Goal: Task Accomplishment & Management: Manage account settings

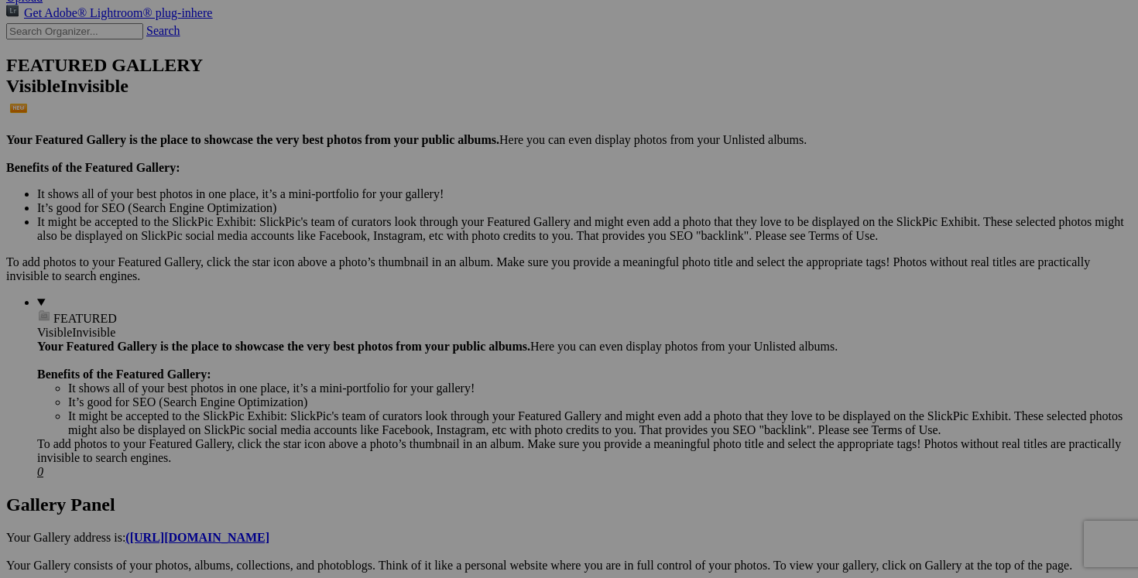
scroll to position [356, 0]
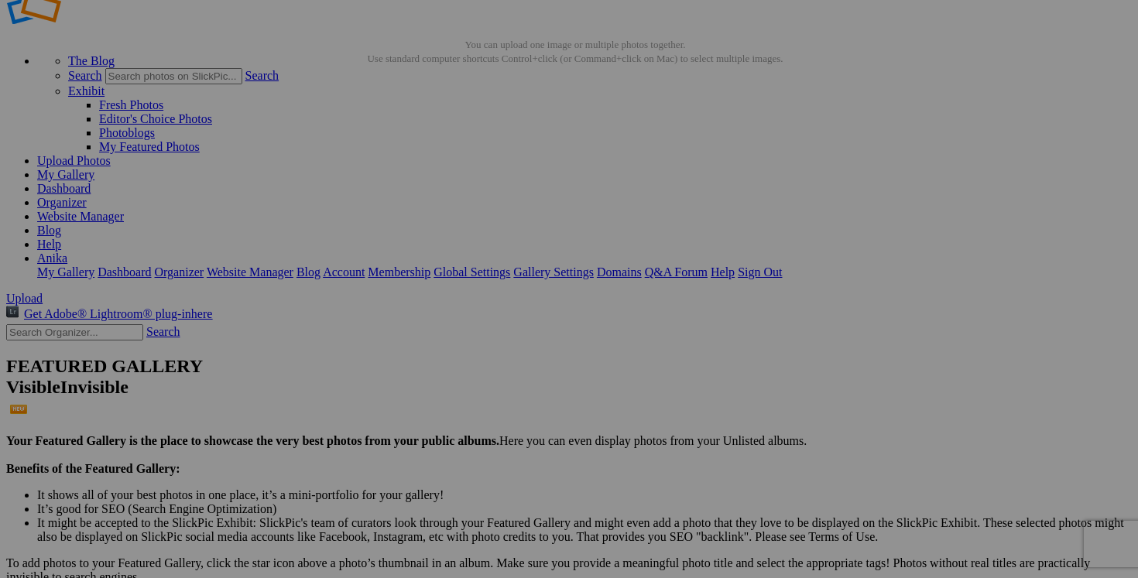
scroll to position [886, 0]
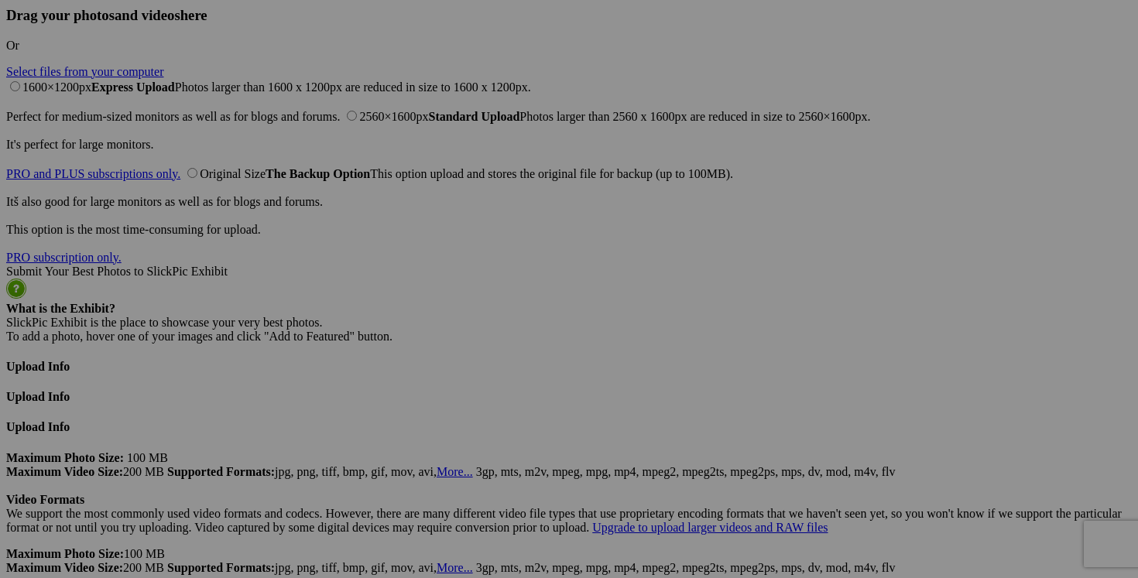
drag, startPoint x: 419, startPoint y: 303, endPoint x: 346, endPoint y: 303, distance: 72.8
type input "chandail LULULEMON medium 50$(comme neuf)"
drag, startPoint x: 333, startPoint y: 302, endPoint x: 263, endPoint y: 300, distance: 69.7
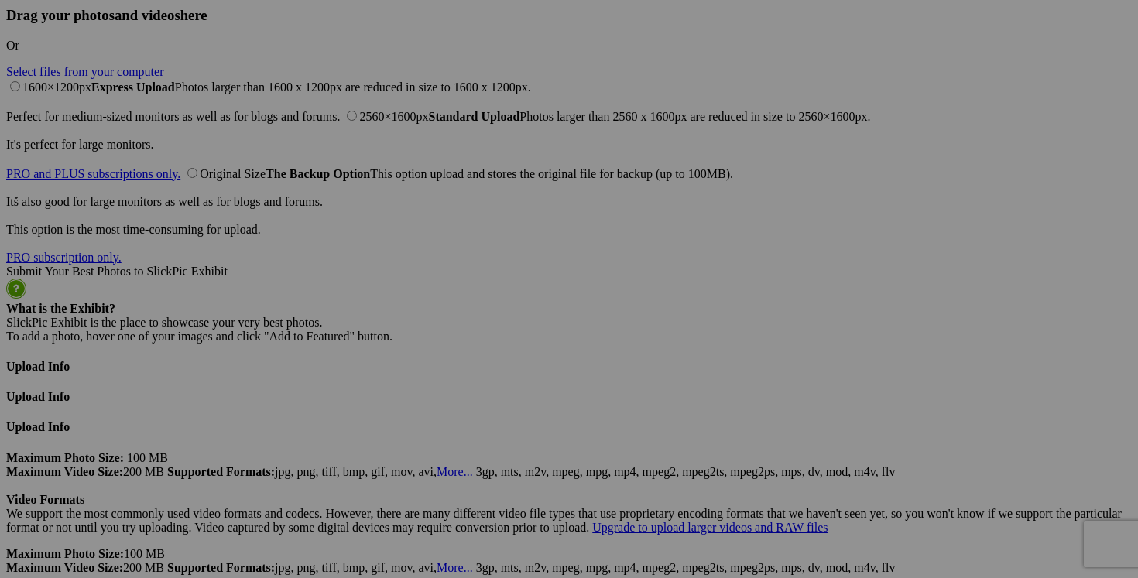
paste input "chandail LULULEMON medium"
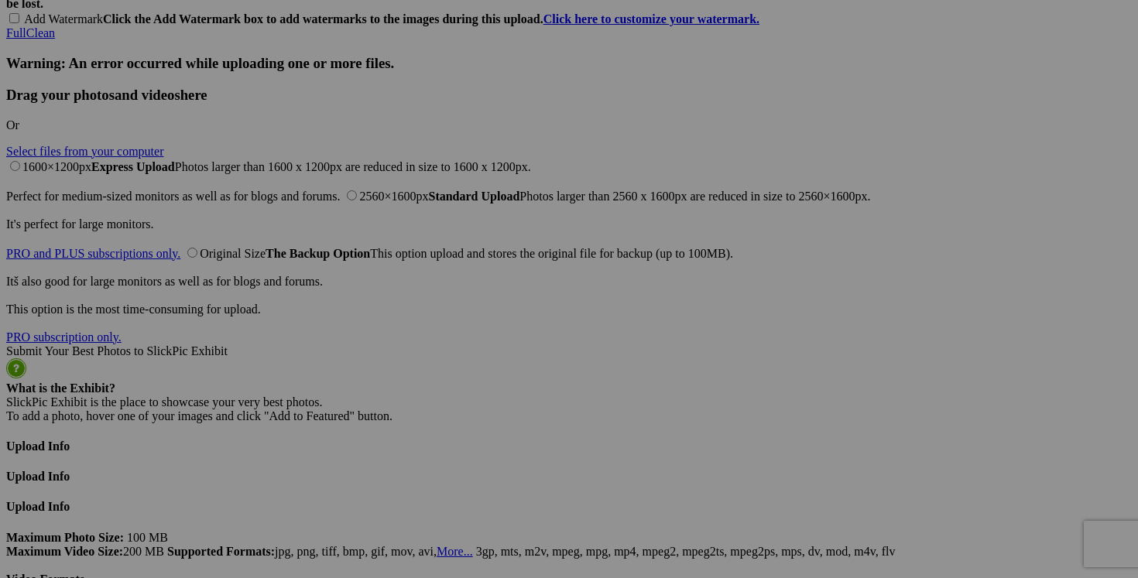
scroll to position [3646, 0]
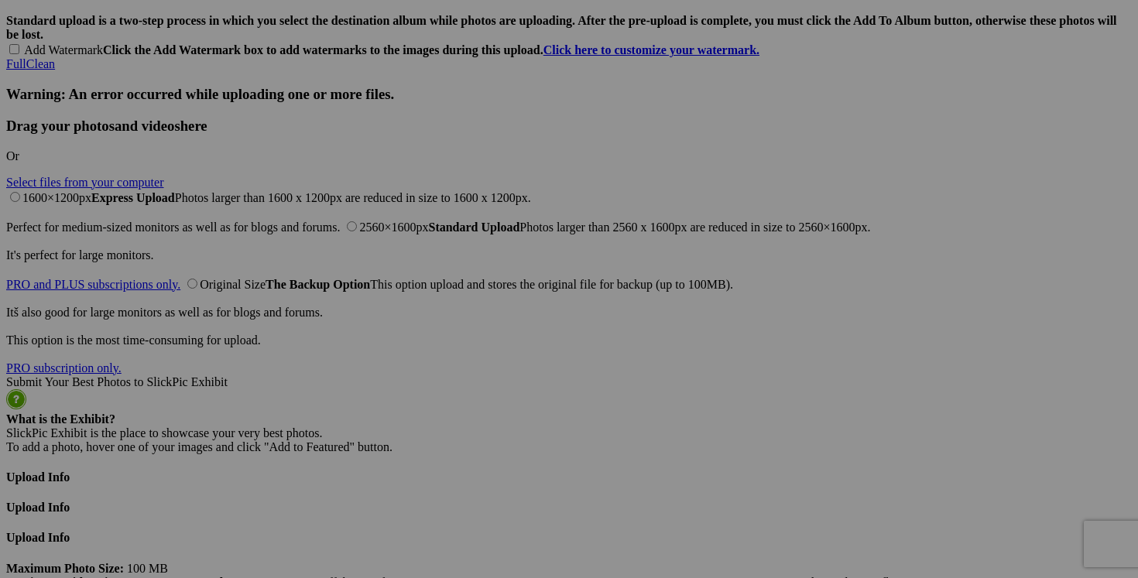
type input "chandail LULULEMON medium"
drag, startPoint x: 1019, startPoint y: 216, endPoint x: 932, endPoint y: 212, distance: 86.8
paste input "chandail LULULEMON medium"
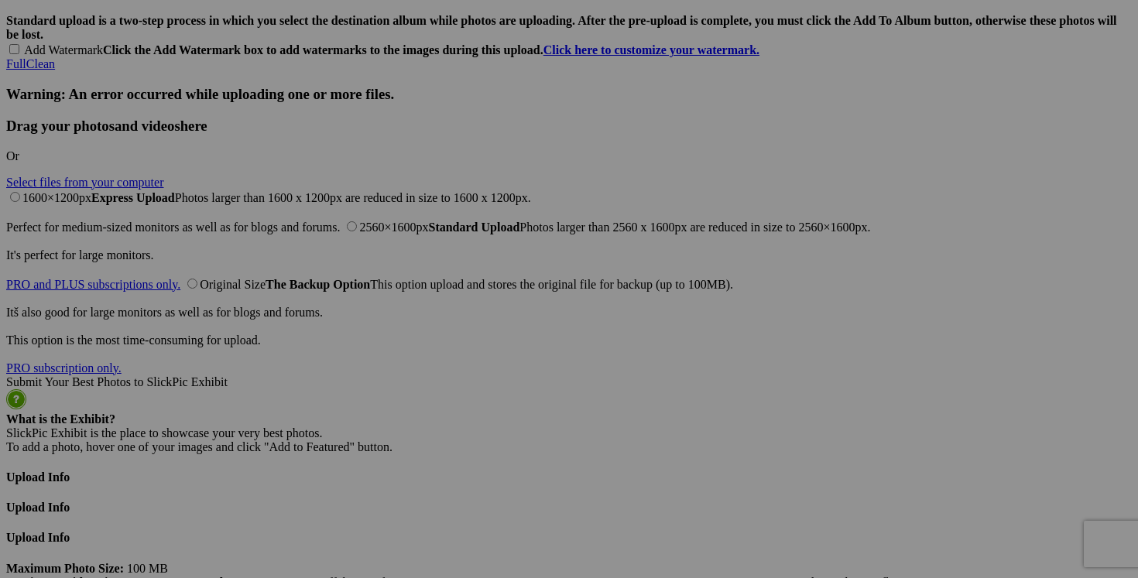
scroll to position [0, 2]
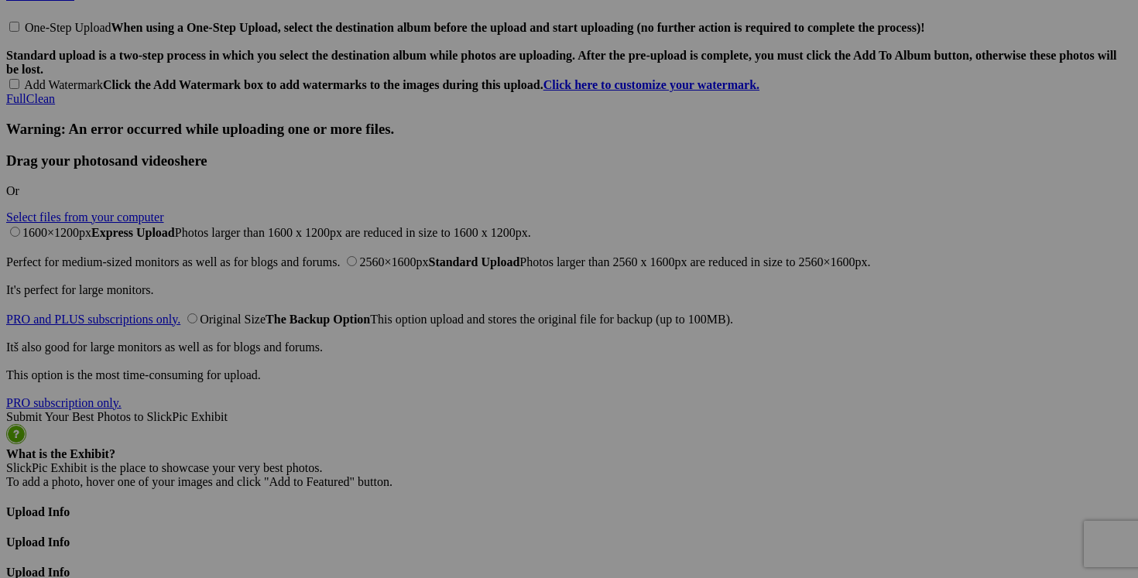
scroll to position [3578, 0]
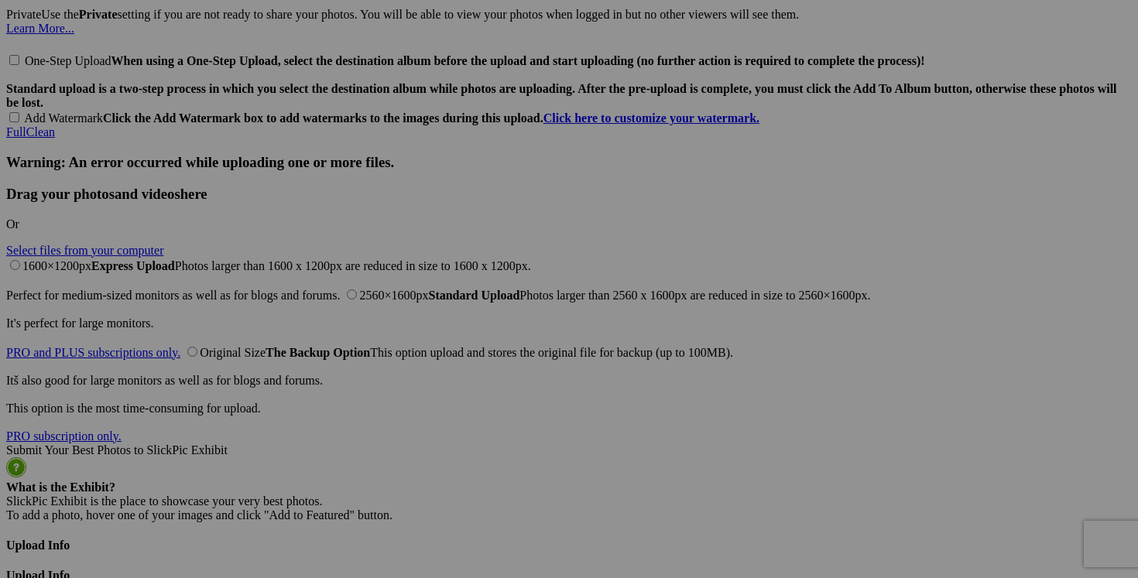
type input "chandail LULULEMON medium"
drag, startPoint x: 374, startPoint y: 286, endPoint x: 514, endPoint y: 297, distance: 140.5
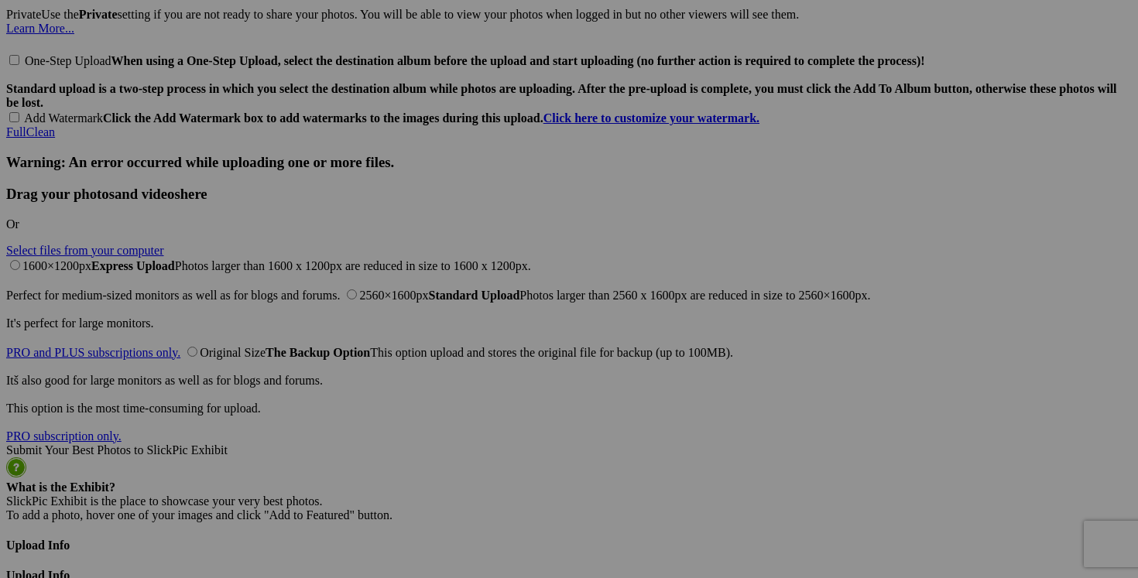
paste input "chandail LULULEMON medium"
type input "chandail LULULEMON medium"
drag, startPoint x: 342, startPoint y: 286, endPoint x: 229, endPoint y: 286, distance: 113.0
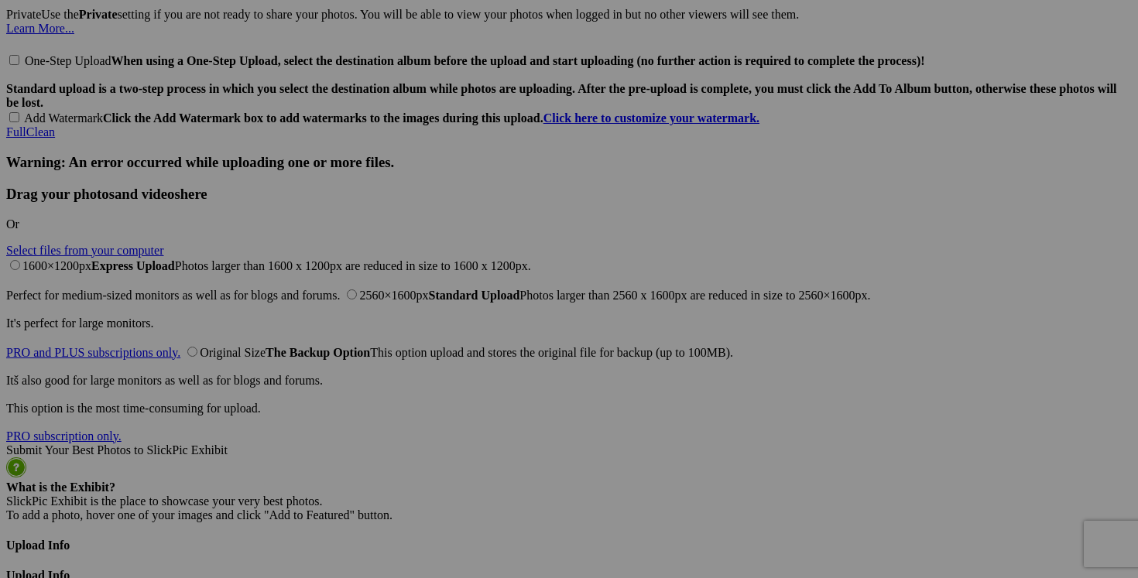
paste input "chandail LULULEMON medium"
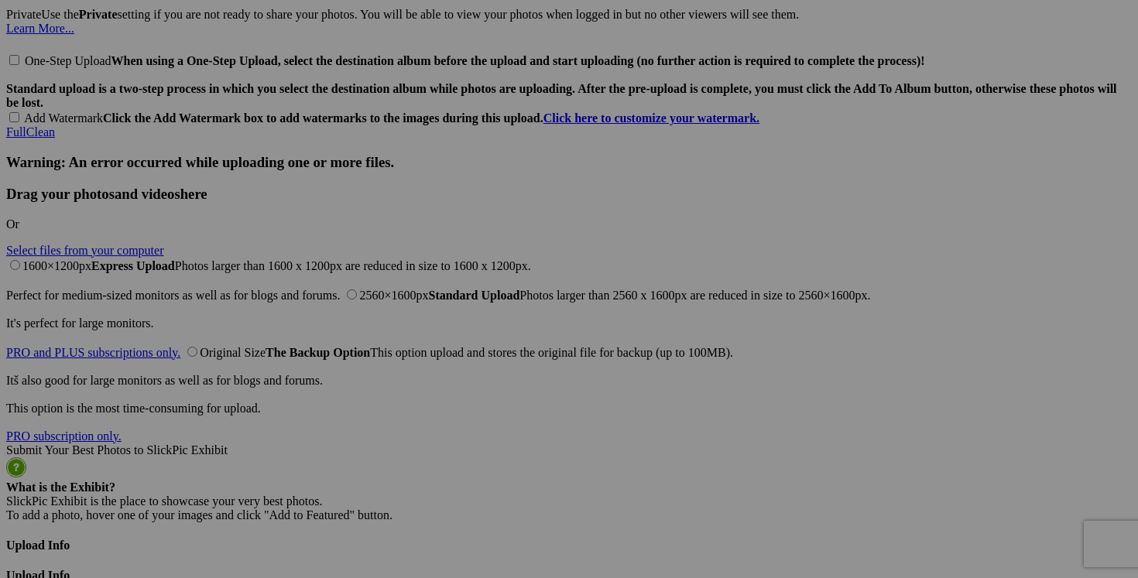
type input "chandail LULULEMON medium"
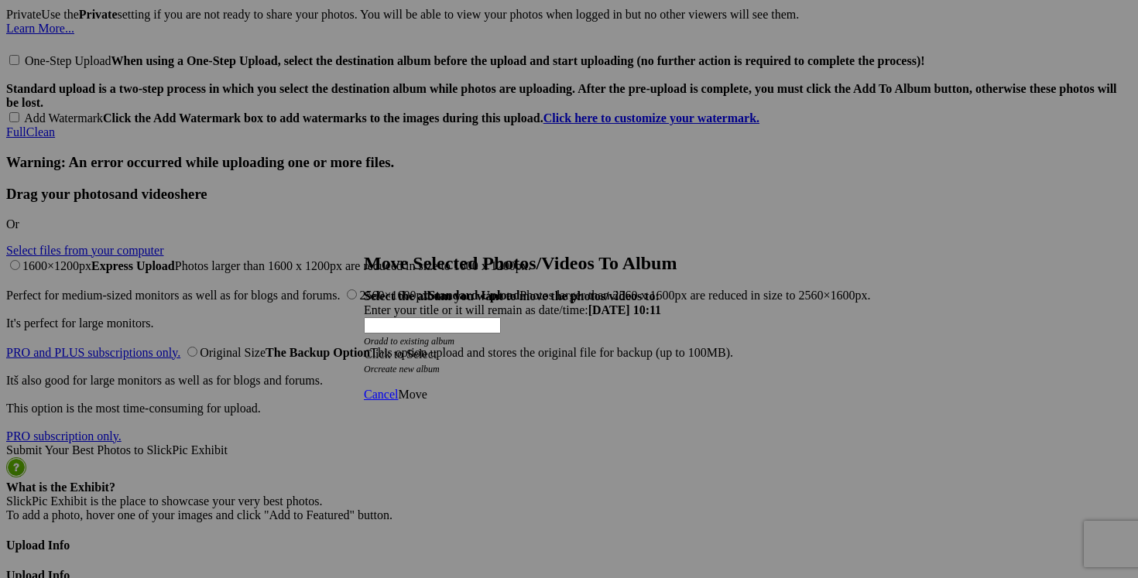
click at [364, 348] on span at bounding box center [364, 354] width 0 height 13
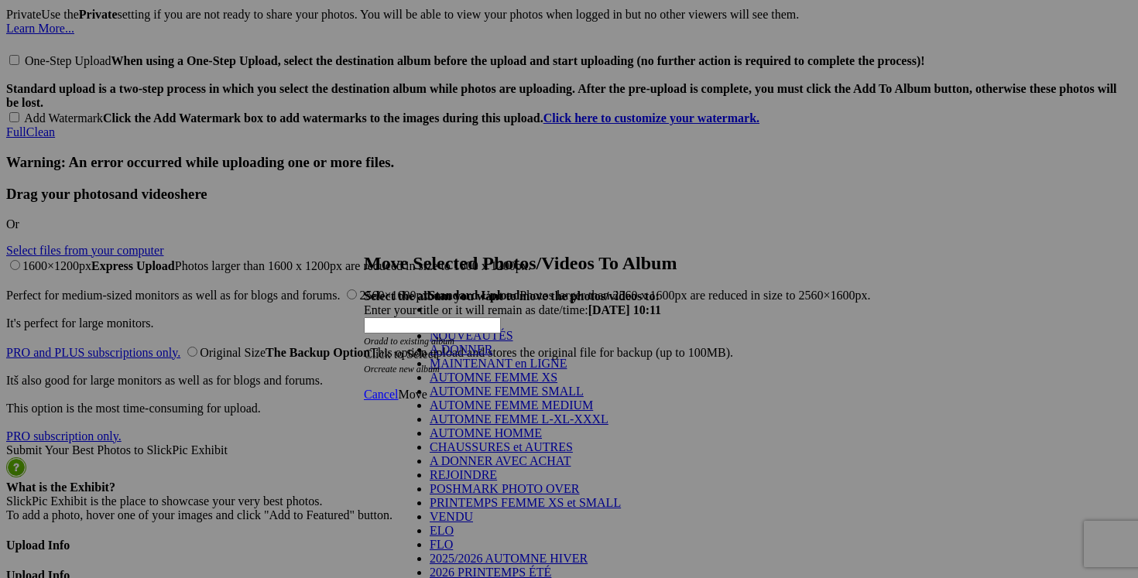
click at [513, 342] on link "NOUVEAUTÉS" at bounding box center [472, 335] width 84 height 13
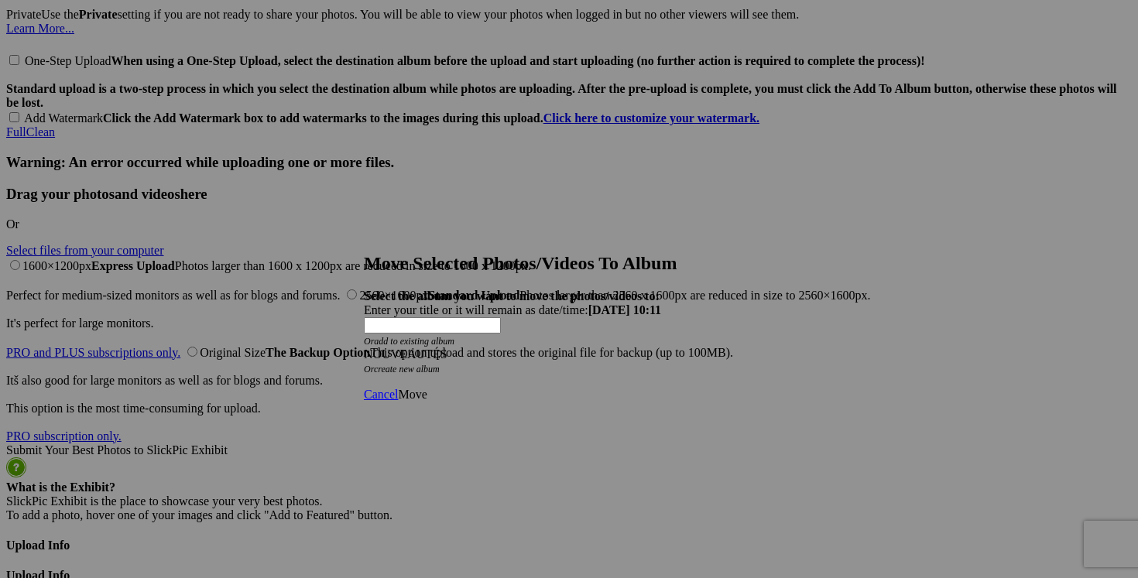
click at [427, 388] on span "Move" at bounding box center [412, 394] width 29 height 13
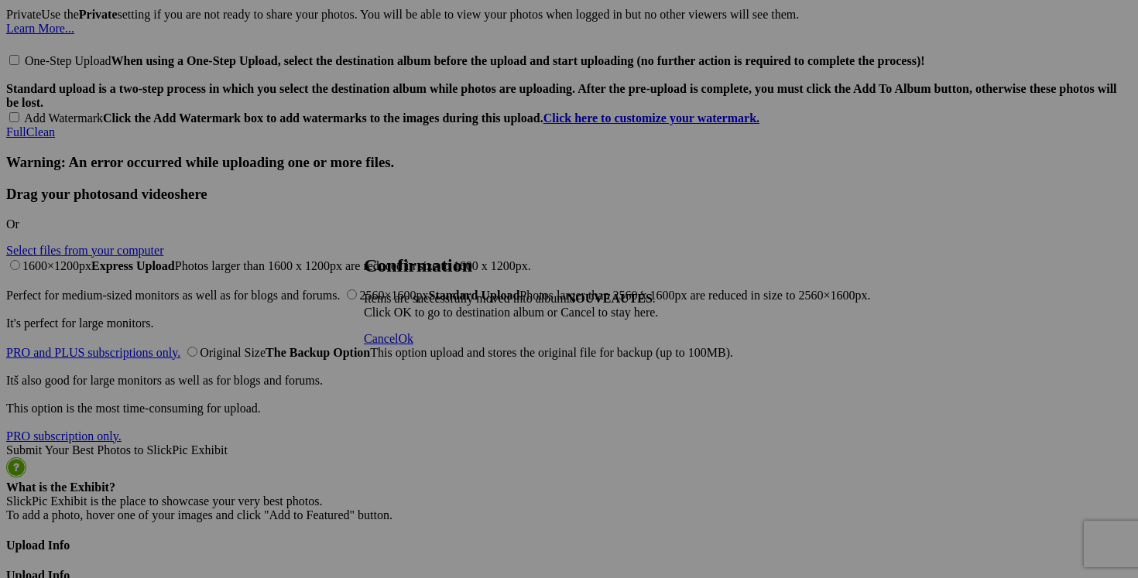
click at [398, 345] on link "Cancel" at bounding box center [381, 338] width 34 height 13
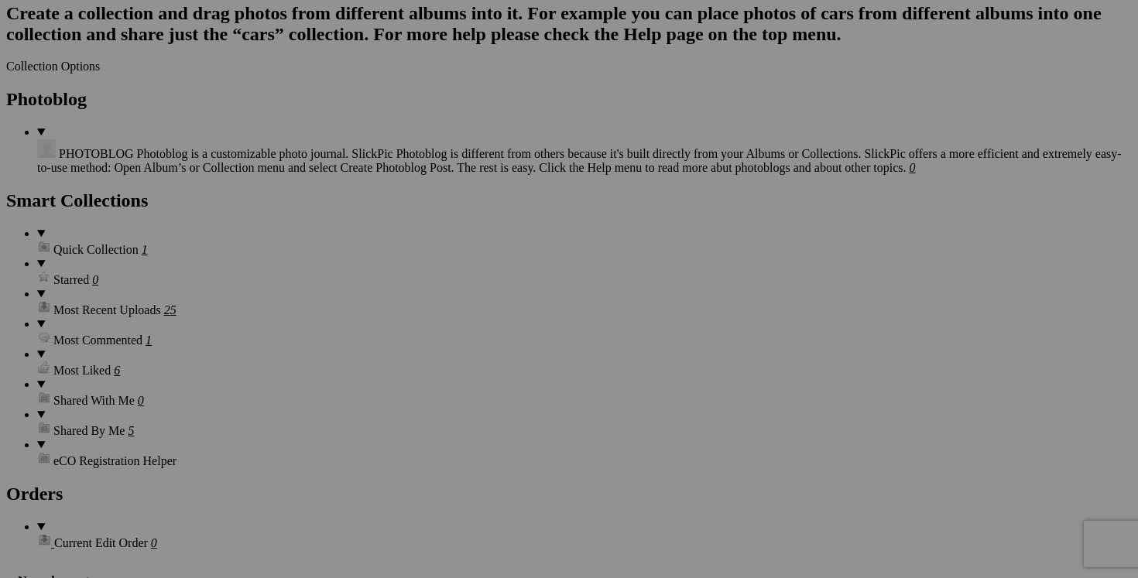
scroll to position [1995, 0]
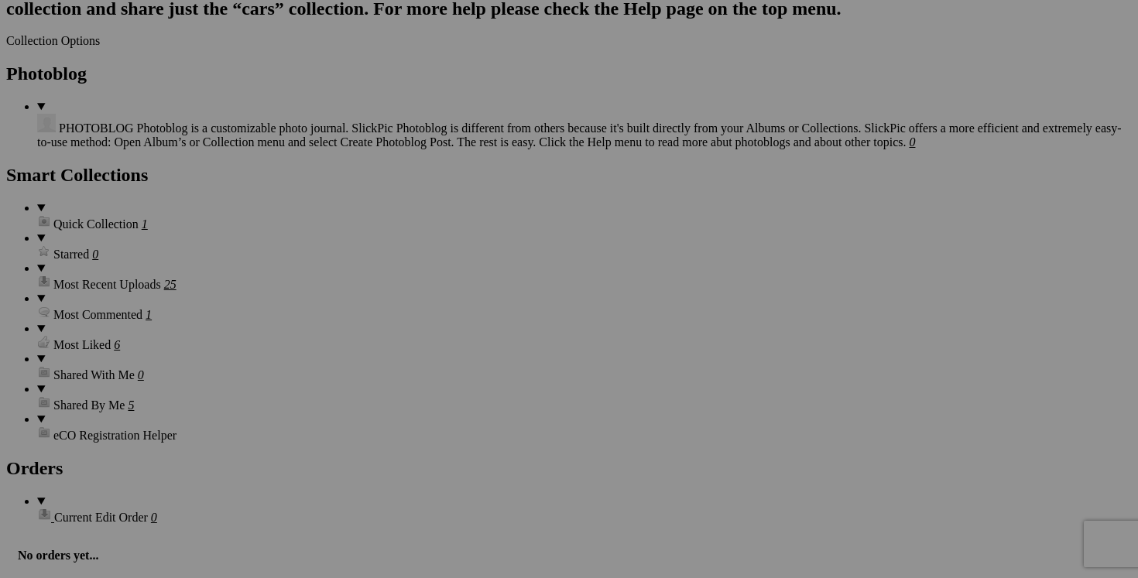
drag, startPoint x: 320, startPoint y: 290, endPoint x: 262, endPoint y: 286, distance: 57.4
paste input "chemise ROBERT GRAHAM XL 50$(comme neuf, payé 380$)"
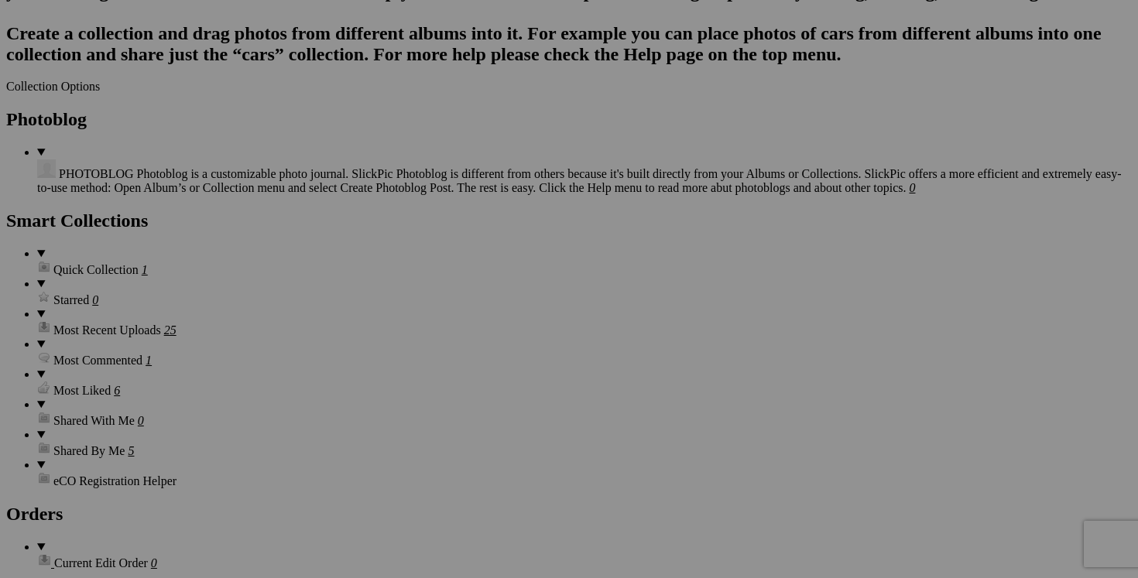
scroll to position [1969, 0]
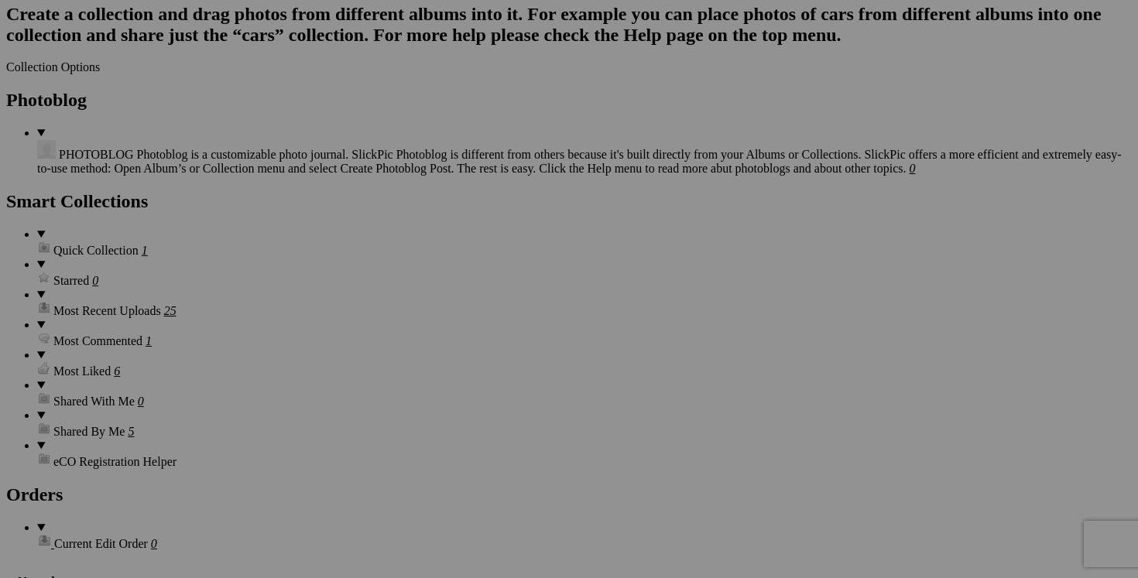
drag, startPoint x: 327, startPoint y: 324, endPoint x: 348, endPoint y: 324, distance: 20.1
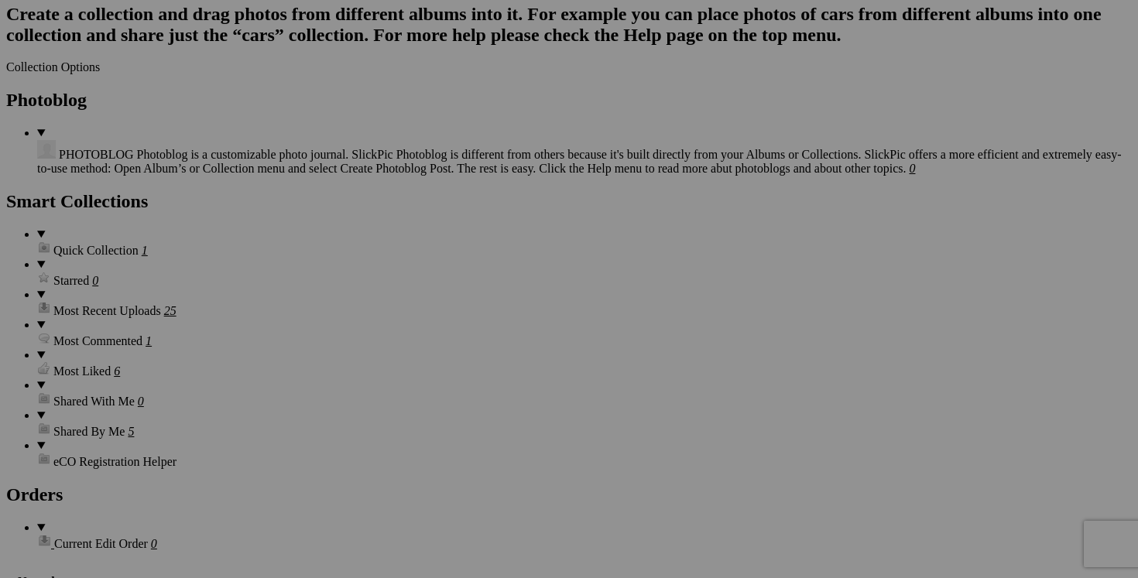
drag, startPoint x: 277, startPoint y: 324, endPoint x: 222, endPoint y: 323, distance: 55.0
type input "chemise ROBERT GRAHAM large 40$(comme neuf, payé 380$)"
drag, startPoint x: 1011, startPoint y: 125, endPoint x: 924, endPoint y: 124, distance: 86.7
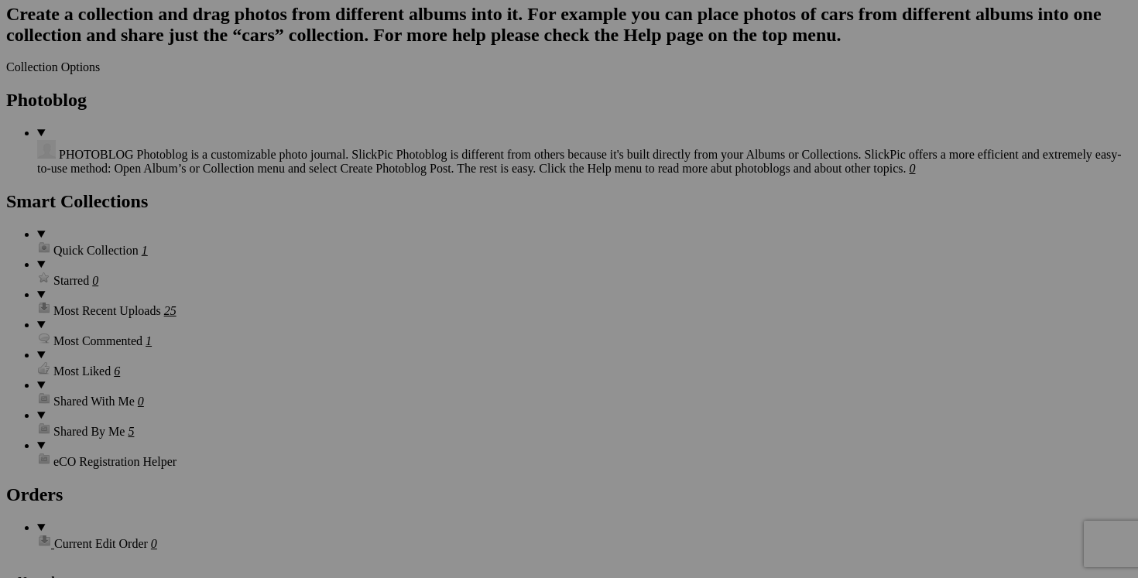
paste input "chemise ROBERT GRAHAM large"
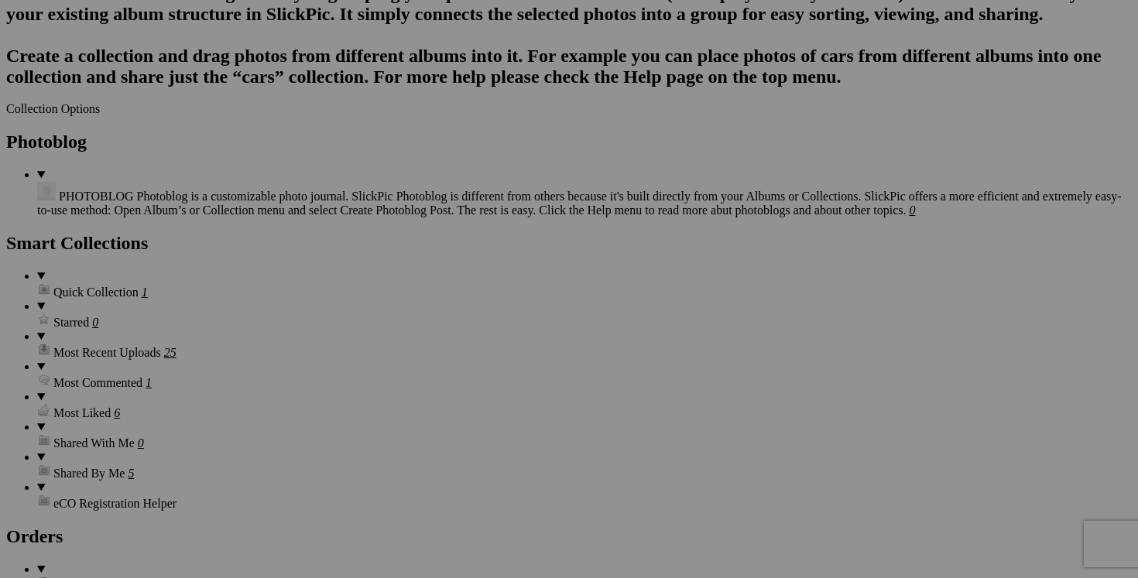
scroll to position [1844, 0]
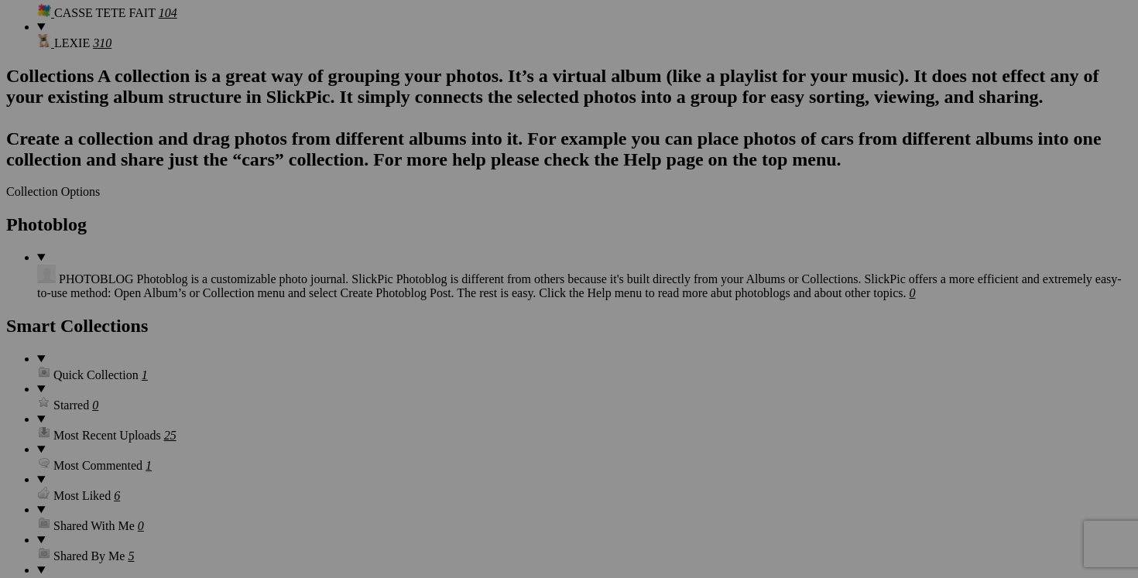
type input "chemise ROBERT GRAHAM large"
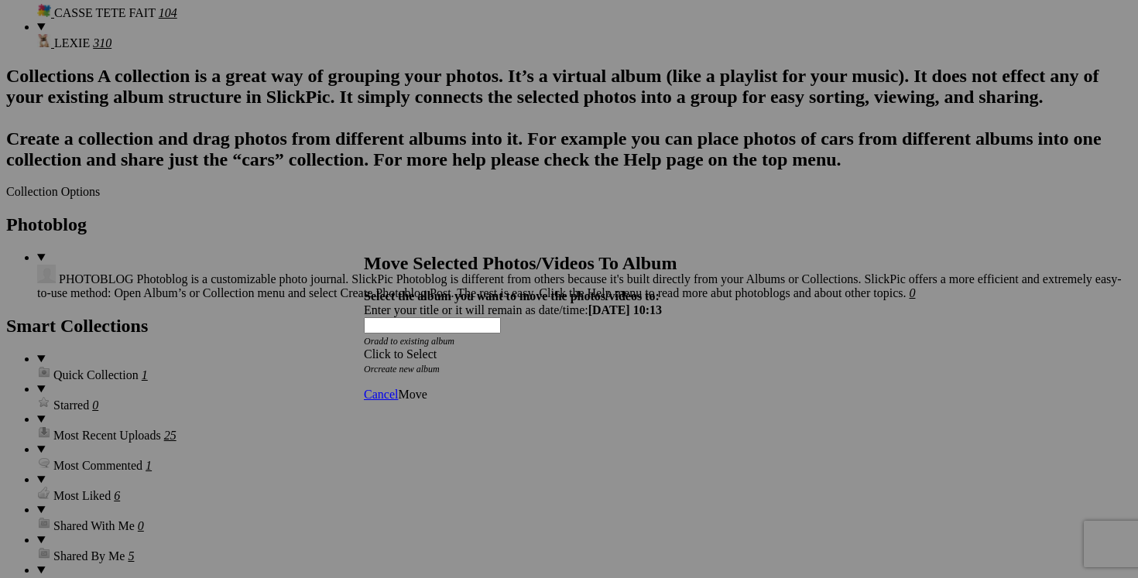
click at [364, 348] on span at bounding box center [364, 354] width 0 height 13
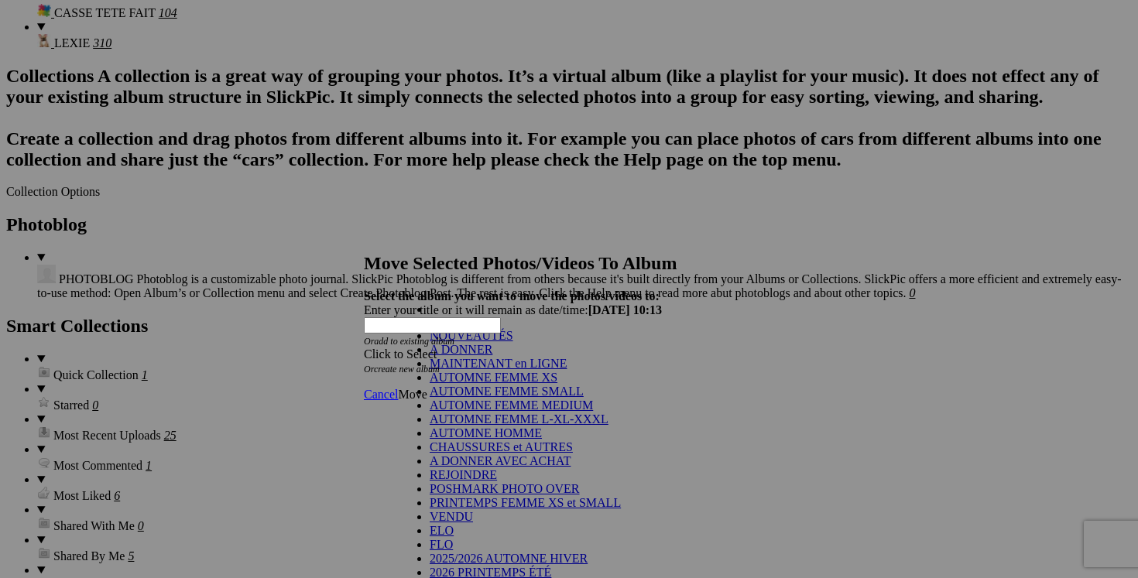
click at [513, 342] on link "NOUVEAUTÉS" at bounding box center [472, 335] width 84 height 13
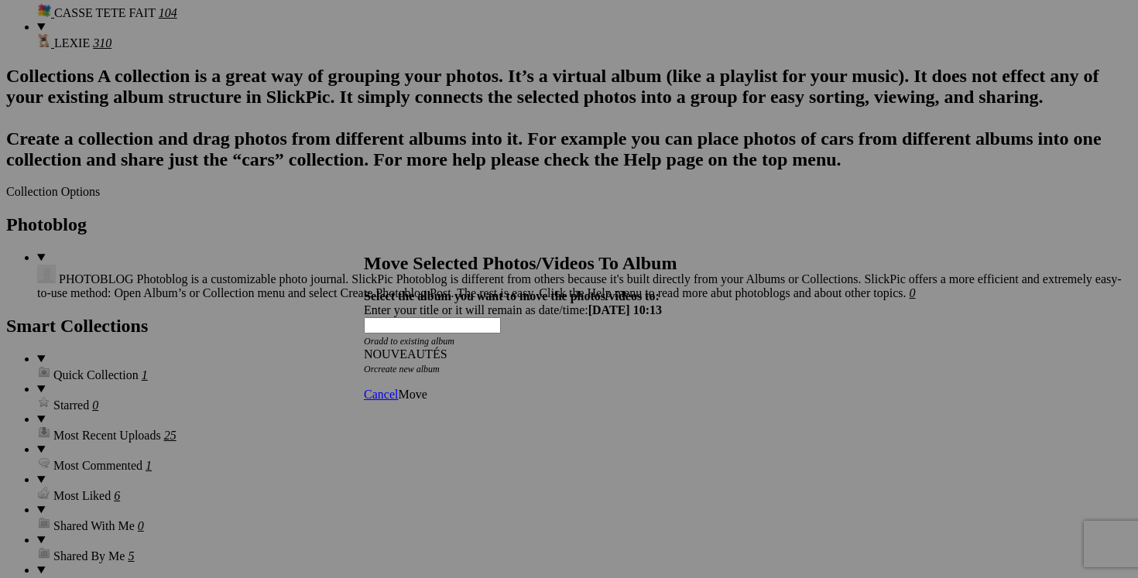
click at [427, 388] on span "Move" at bounding box center [412, 394] width 29 height 13
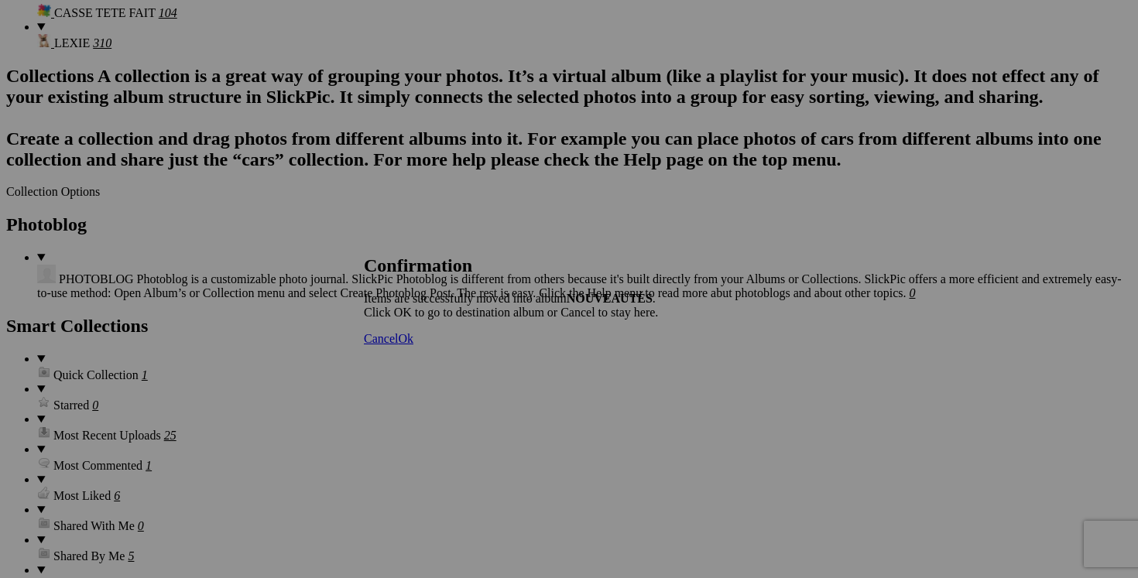
click at [398, 345] on span "Cancel" at bounding box center [381, 338] width 34 height 13
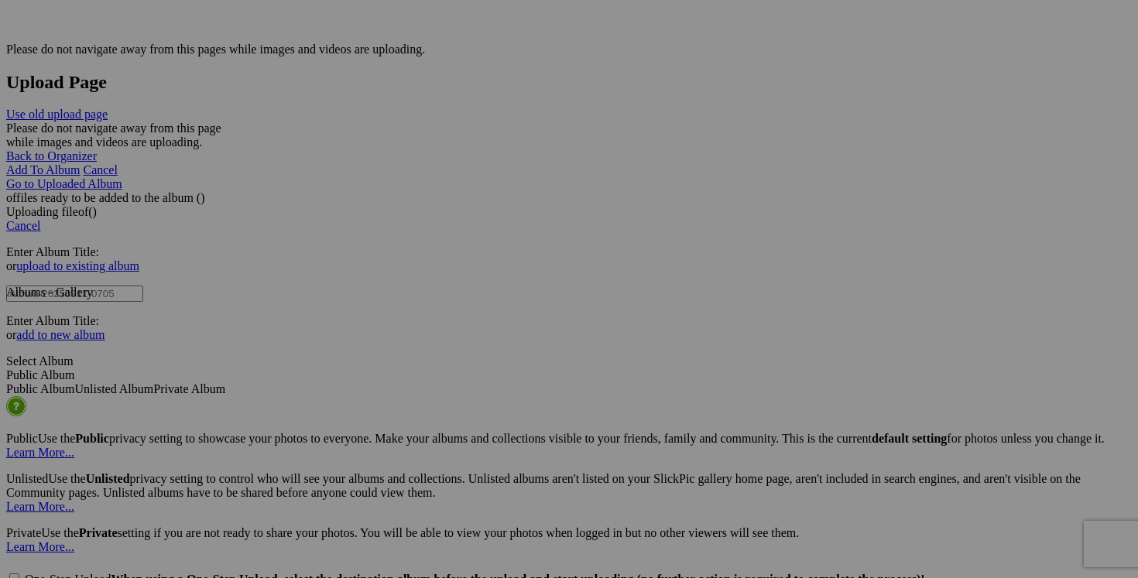
scroll to position [3201, 0]
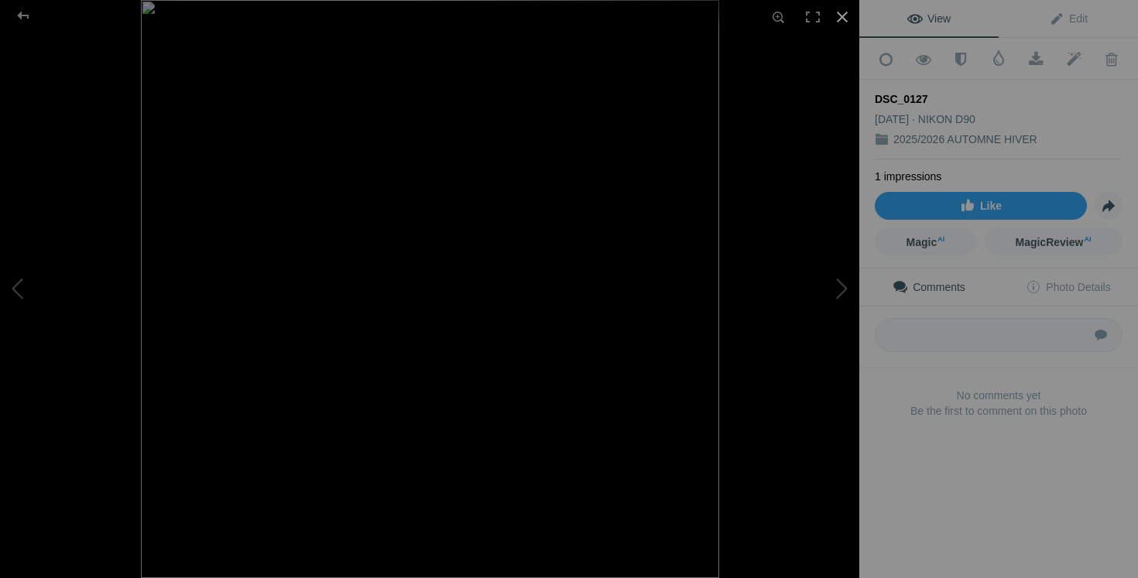
click at [845, 20] on div at bounding box center [842, 17] width 34 height 34
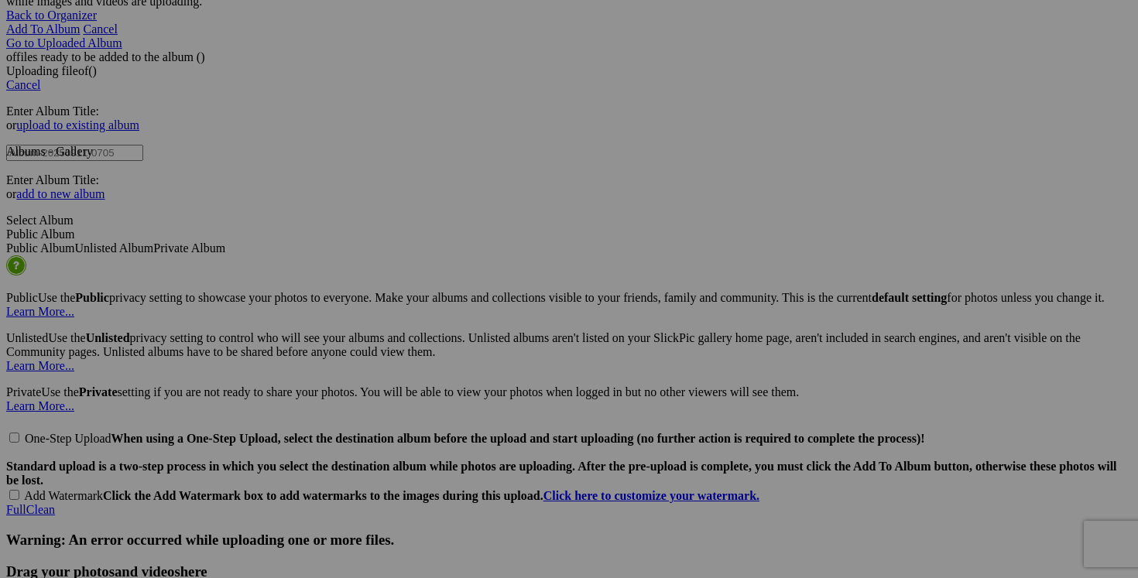
click at [466, 398] on link "Yes" at bounding box center [457, 404] width 18 height 13
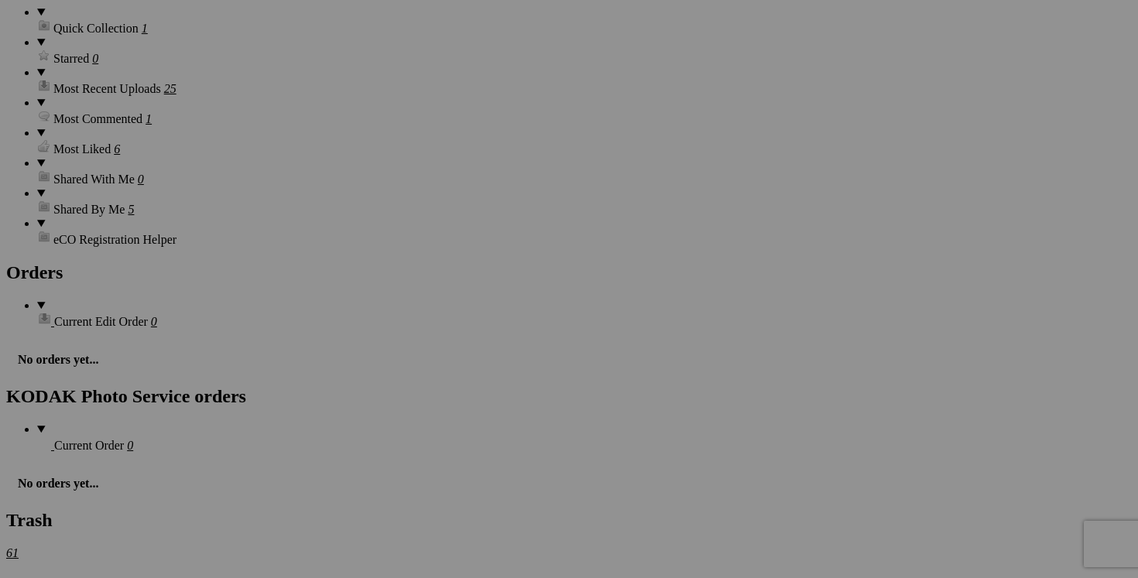
scroll to position [2338, 0]
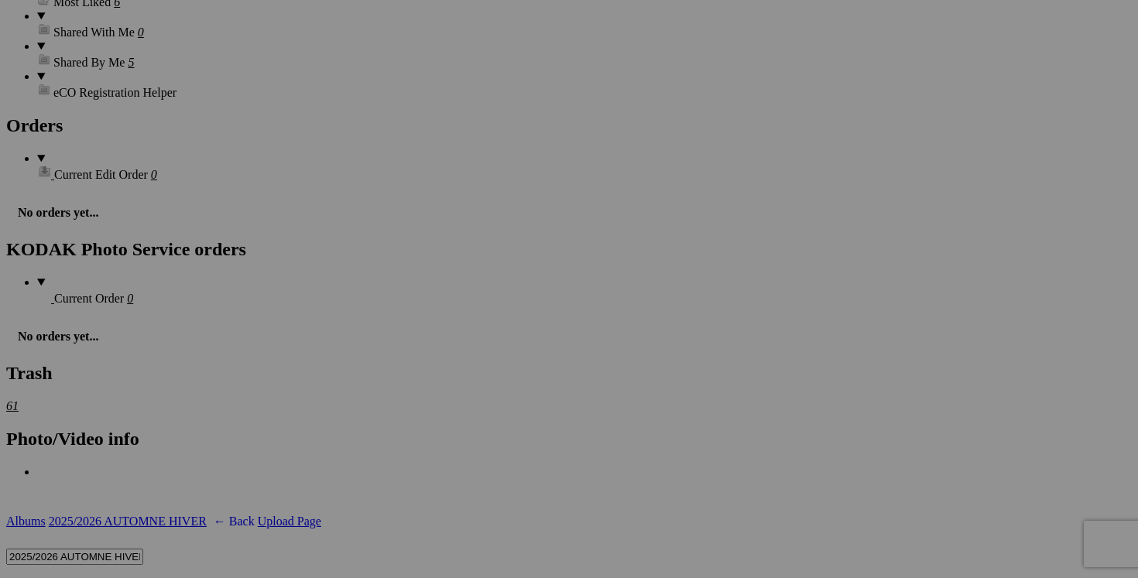
click at [76, 578] on span at bounding box center [76, 587] width 0 height 13
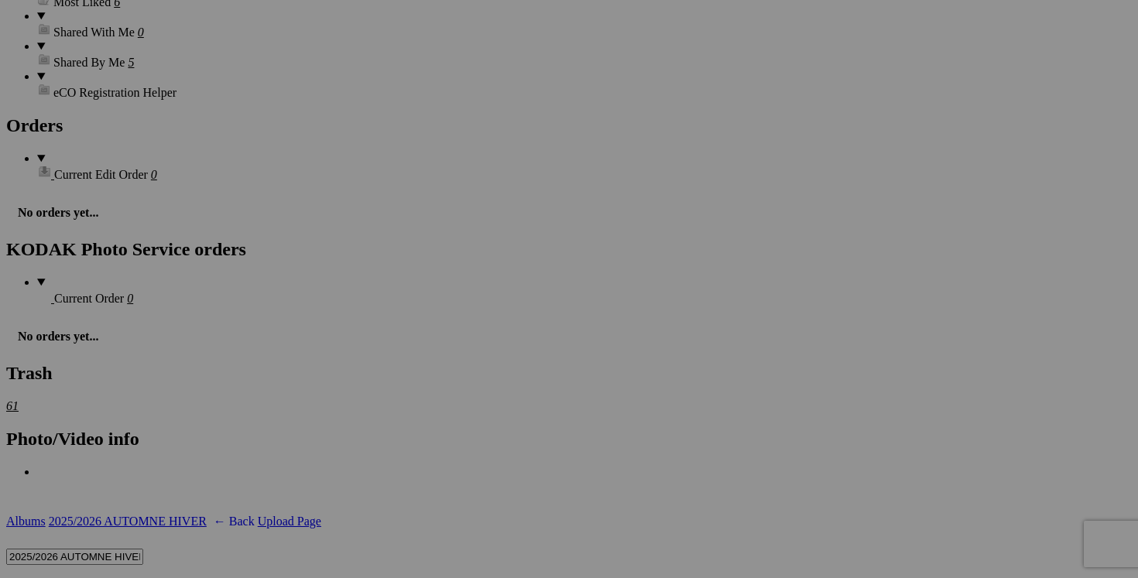
click at [466, 398] on link "Yes" at bounding box center [457, 404] width 18 height 13
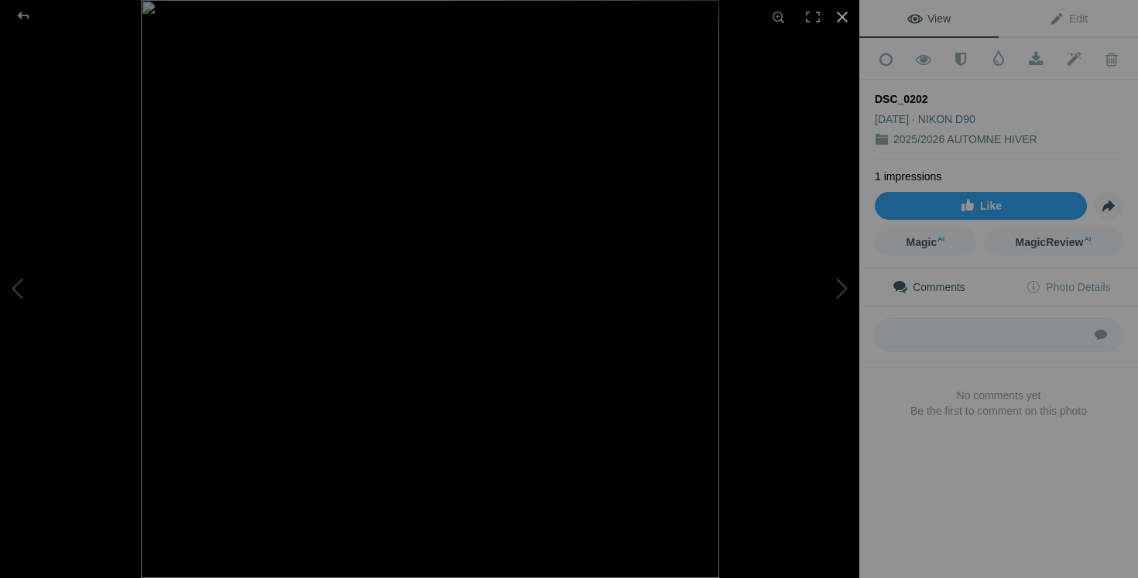
click at [845, 15] on div at bounding box center [842, 17] width 34 height 34
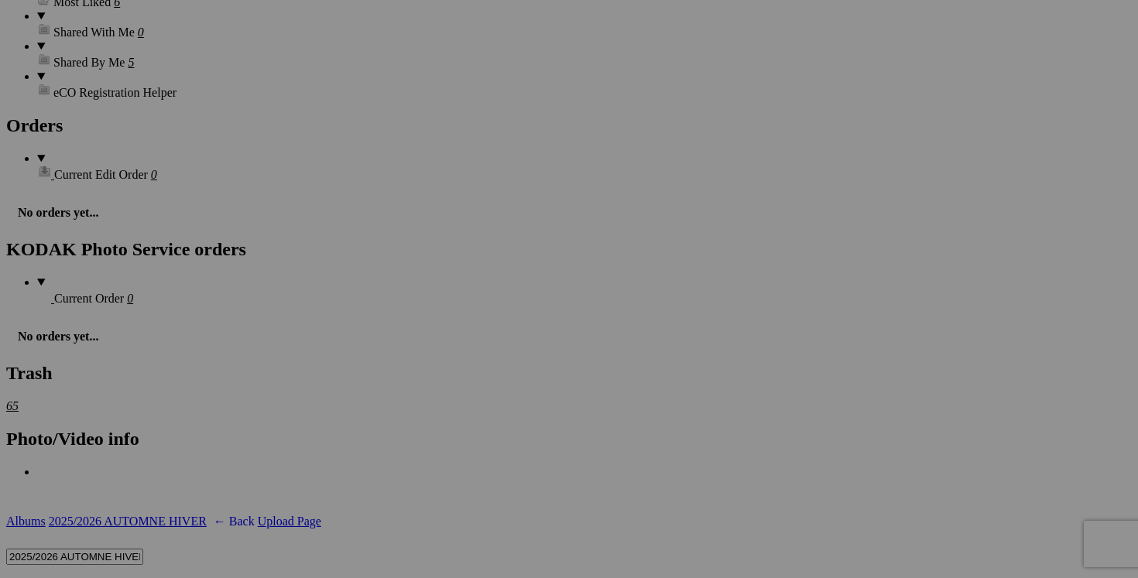
drag, startPoint x: 739, startPoint y: 151, endPoint x: 631, endPoint y: 151, distance: 107.6
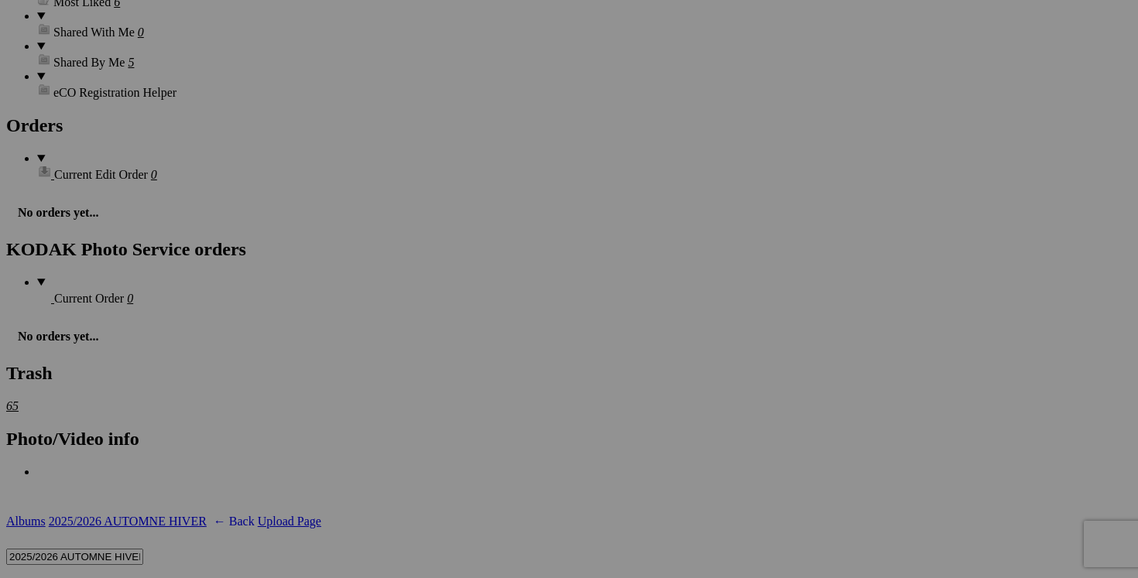
scroll to position [0, 105]
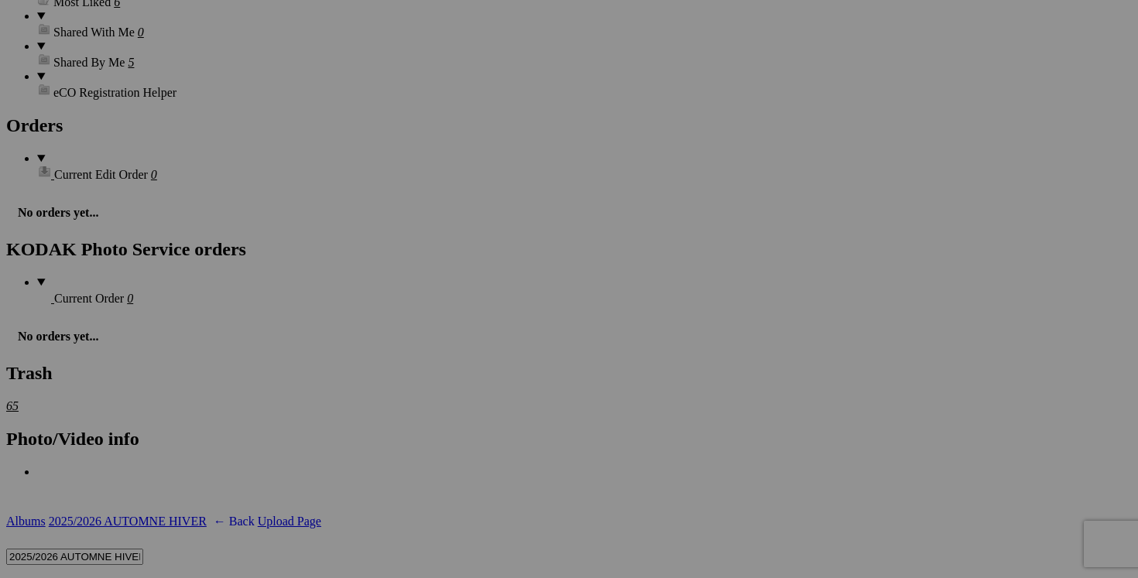
drag, startPoint x: 701, startPoint y: 147, endPoint x: 634, endPoint y: 147, distance: 67.4
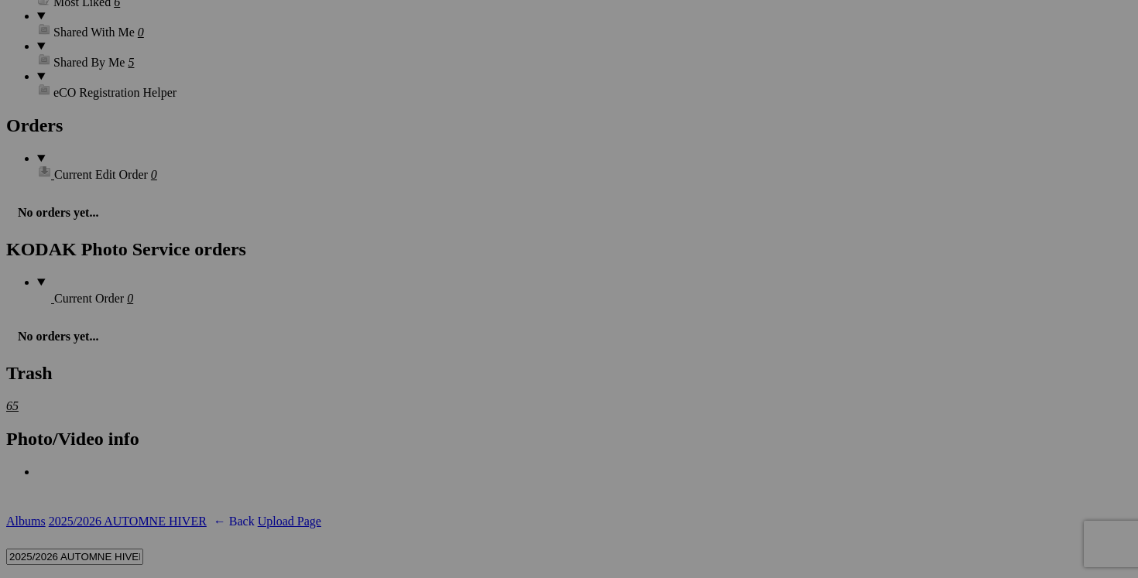
drag, startPoint x: 732, startPoint y: 151, endPoint x: 639, endPoint y: 149, distance: 93.7
type input "chandail MOUNTAIN HARDWEAR large 30$(comme neuf, payé 140$+tx)"
drag, startPoint x: 602, startPoint y: 150, endPoint x: 462, endPoint y: 149, distance: 139.4
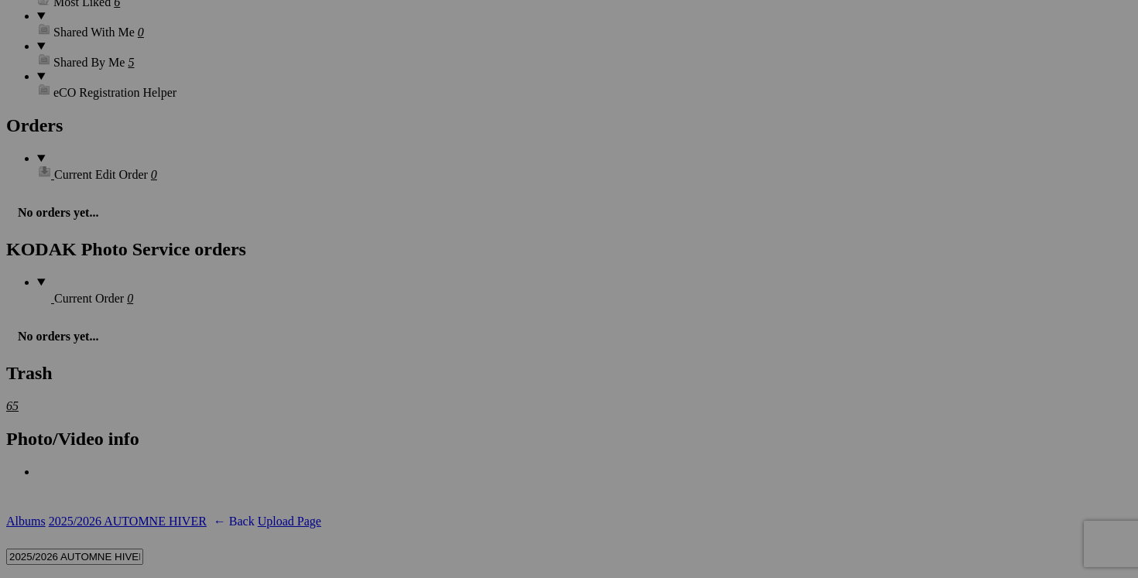
paste input "chandail MOUNTAIN HARDWEAR large"
type input "chandail MOUNTAIN HARDWEAR large"
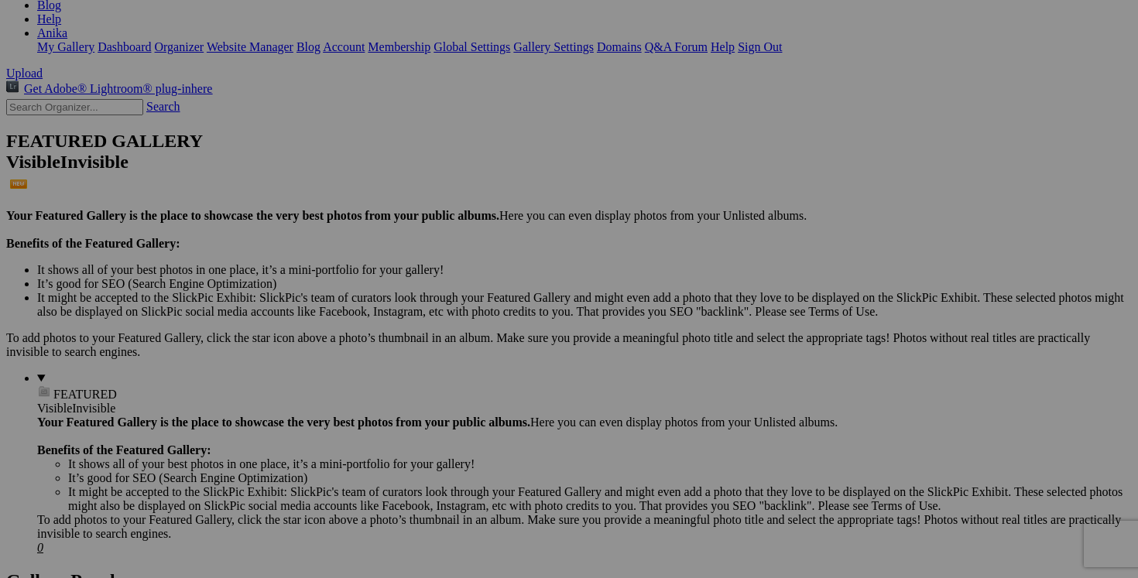
scroll to position [265, 0]
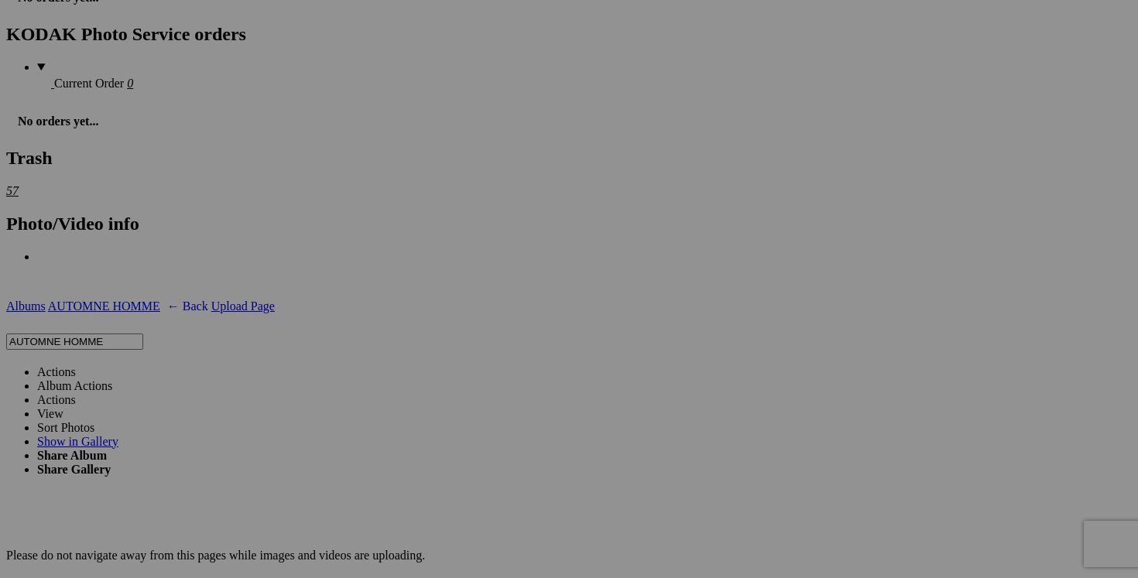
scroll to position [2555, 0]
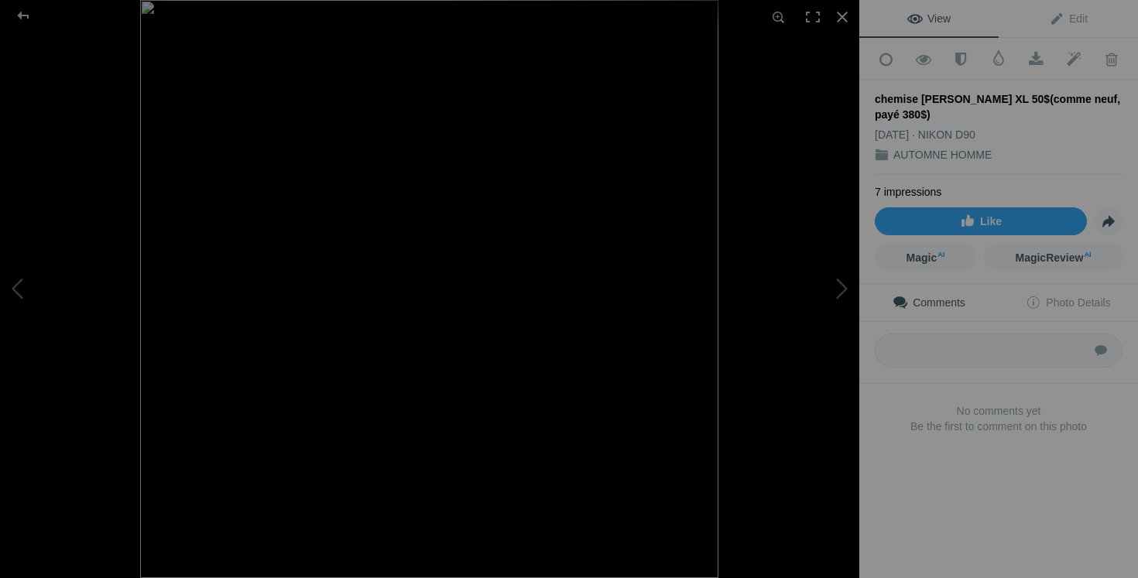
drag, startPoint x: 876, startPoint y: 94, endPoint x: 942, endPoint y: 115, distance: 69.8
click at [942, 115] on div "chemise [PERSON_NAME] XL 50$(comme neuf, payé 380$)" at bounding box center [999, 106] width 248 height 31
copy div "chemise [PERSON_NAME] XL 50$(comme neuf, payé 380$)"
click at [844, 17] on div at bounding box center [842, 17] width 34 height 34
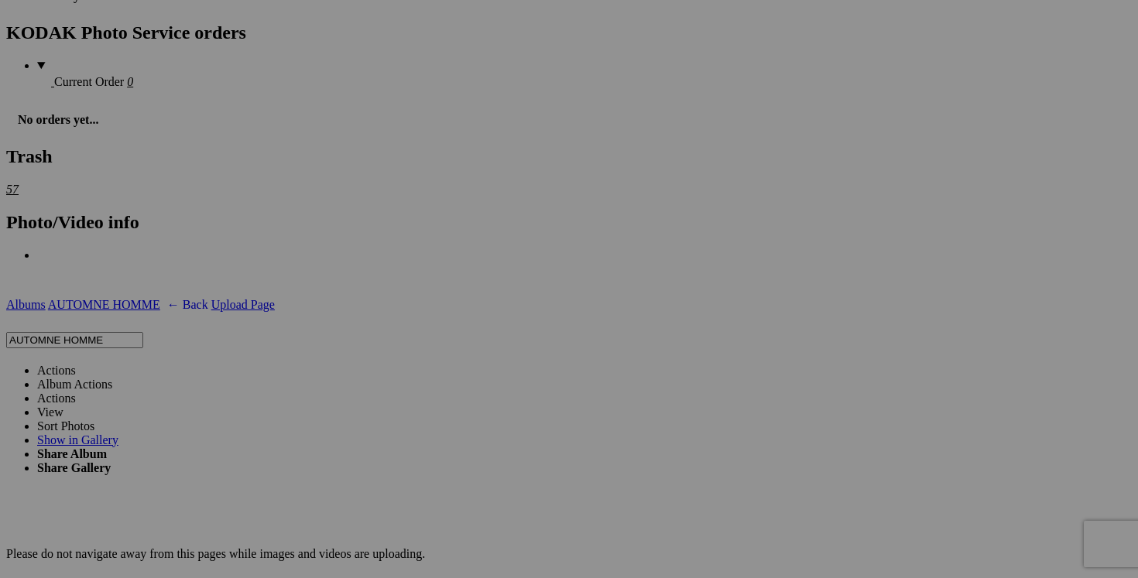
scroll to position [0, 121]
drag, startPoint x: 879, startPoint y: 523, endPoint x: 903, endPoint y: 523, distance: 23.2
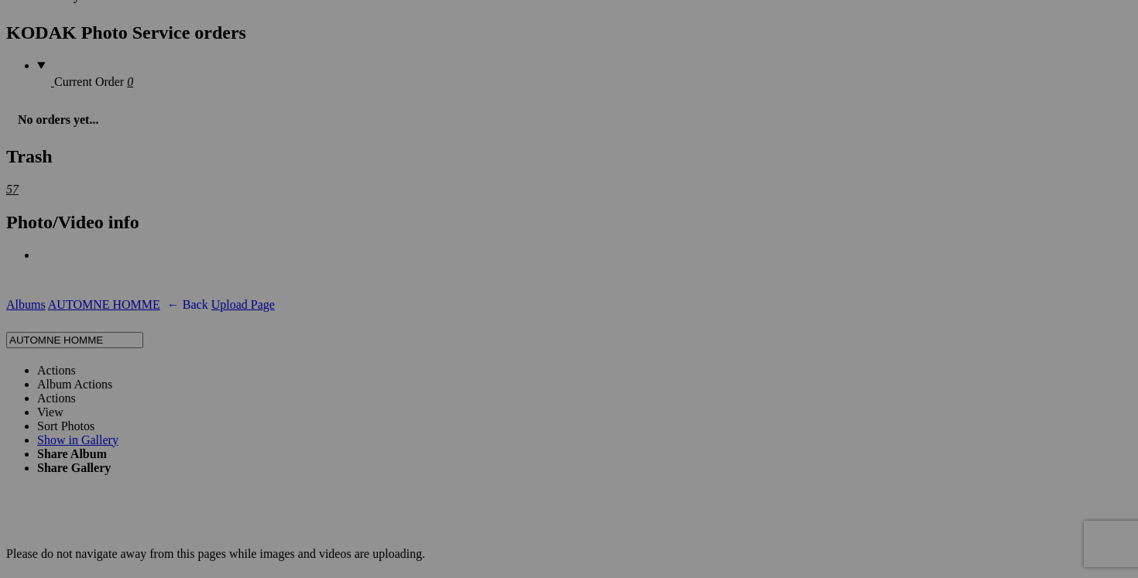
type input "chemise [PERSON_NAME] XL 40$(comme neuf, payé 380$)"
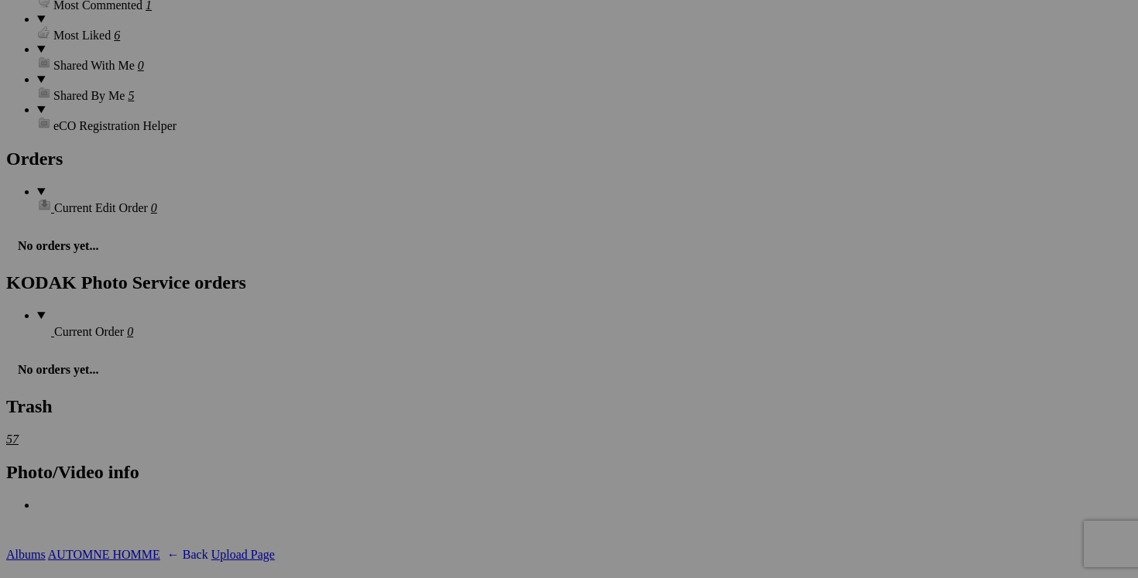
scroll to position [2308, 0]
